Goal: Task Accomplishment & Management: Use online tool/utility

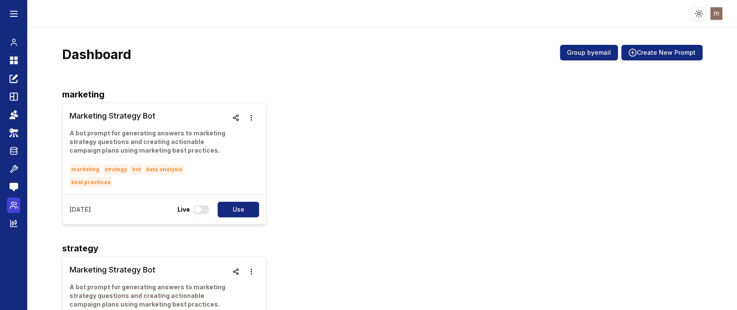
click at [11, 205] on icon at bounding box center [13, 205] width 9 height 9
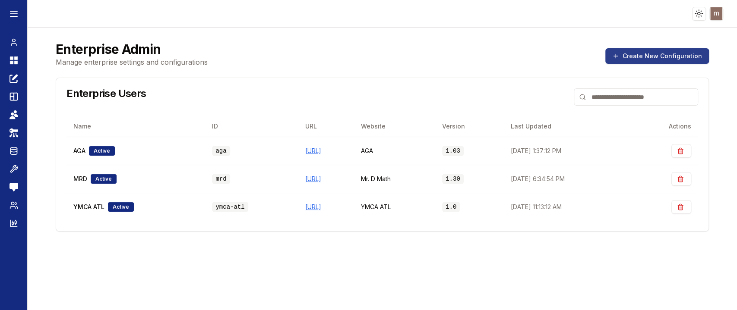
click at [668, 60] on button "Create New Configuration" at bounding box center [657, 56] width 104 height 16
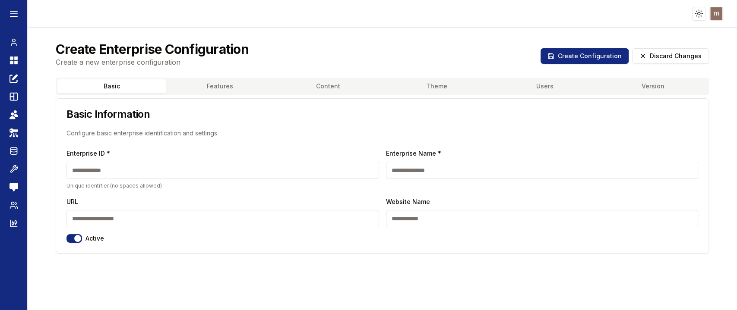
click at [148, 219] on input "URL" at bounding box center [222, 218] width 312 height 17
click at [155, 167] on input "Enterprise ID *" at bounding box center [222, 170] width 312 height 17
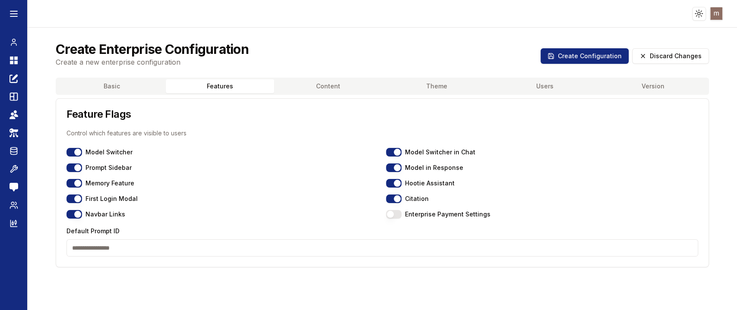
click at [223, 89] on button "Features" at bounding box center [220, 86] width 108 height 14
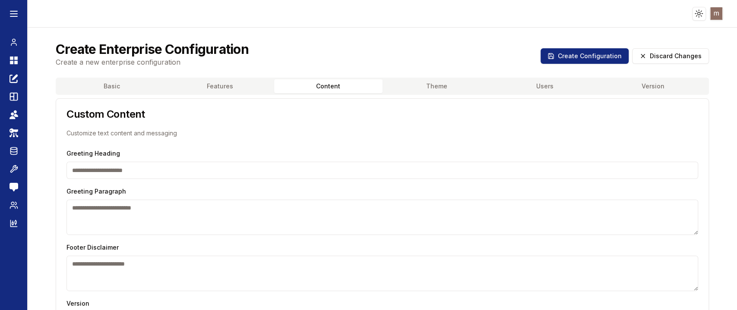
click at [344, 85] on button "Content" at bounding box center [328, 86] width 108 height 14
click at [442, 85] on button "Theme" at bounding box center [436, 86] width 108 height 14
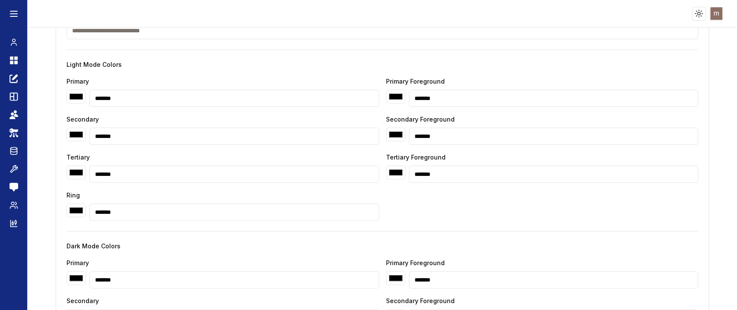
scroll to position [16, 0]
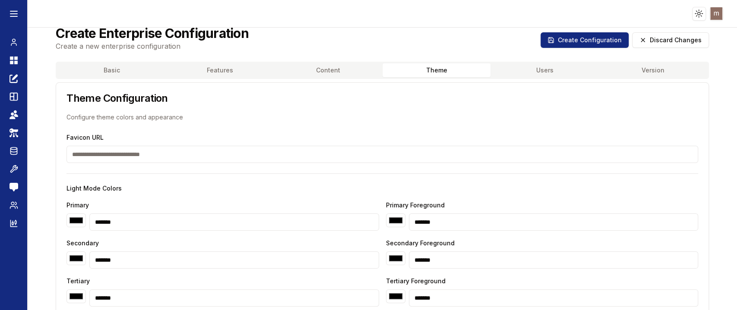
click at [544, 69] on button "Users" at bounding box center [544, 70] width 108 height 14
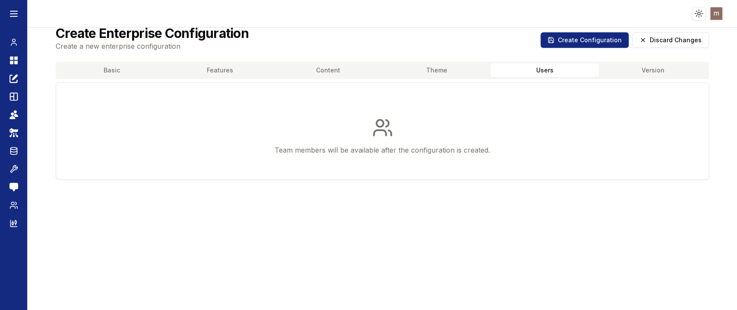
click at [627, 66] on button "Version" at bounding box center [652, 70] width 108 height 14
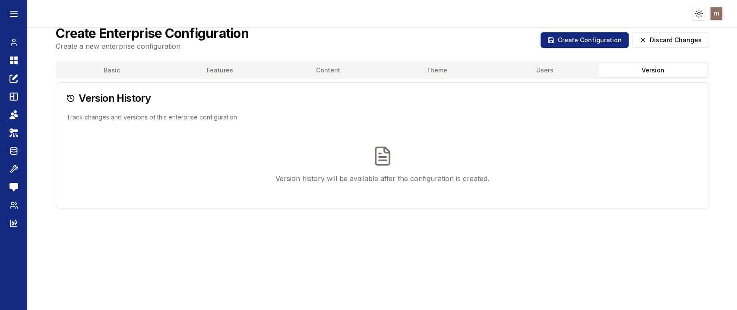
click at [313, 71] on button "Content" at bounding box center [328, 70] width 108 height 14
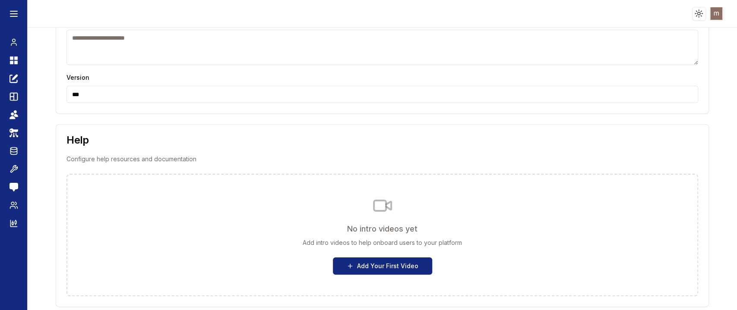
scroll to position [0, 0]
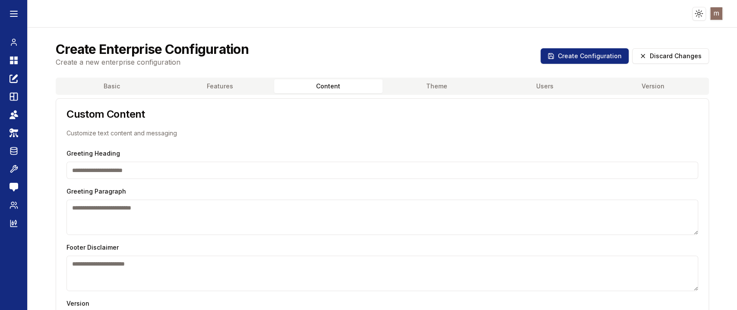
click at [228, 85] on button "Features" at bounding box center [220, 86] width 108 height 14
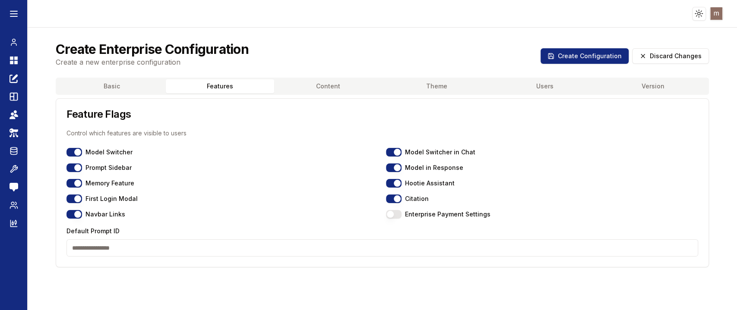
click at [102, 82] on button "Basic" at bounding box center [111, 86] width 108 height 14
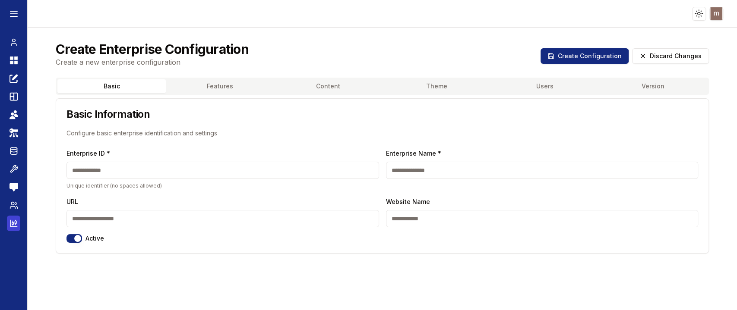
click at [13, 221] on icon at bounding box center [13, 223] width 9 height 9
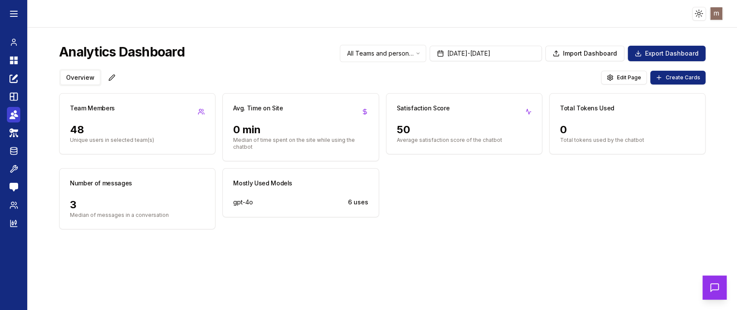
click at [16, 114] on icon at bounding box center [15, 115] width 4 height 3
